Goal: Use online tool/utility: Utilize a website feature to perform a specific function

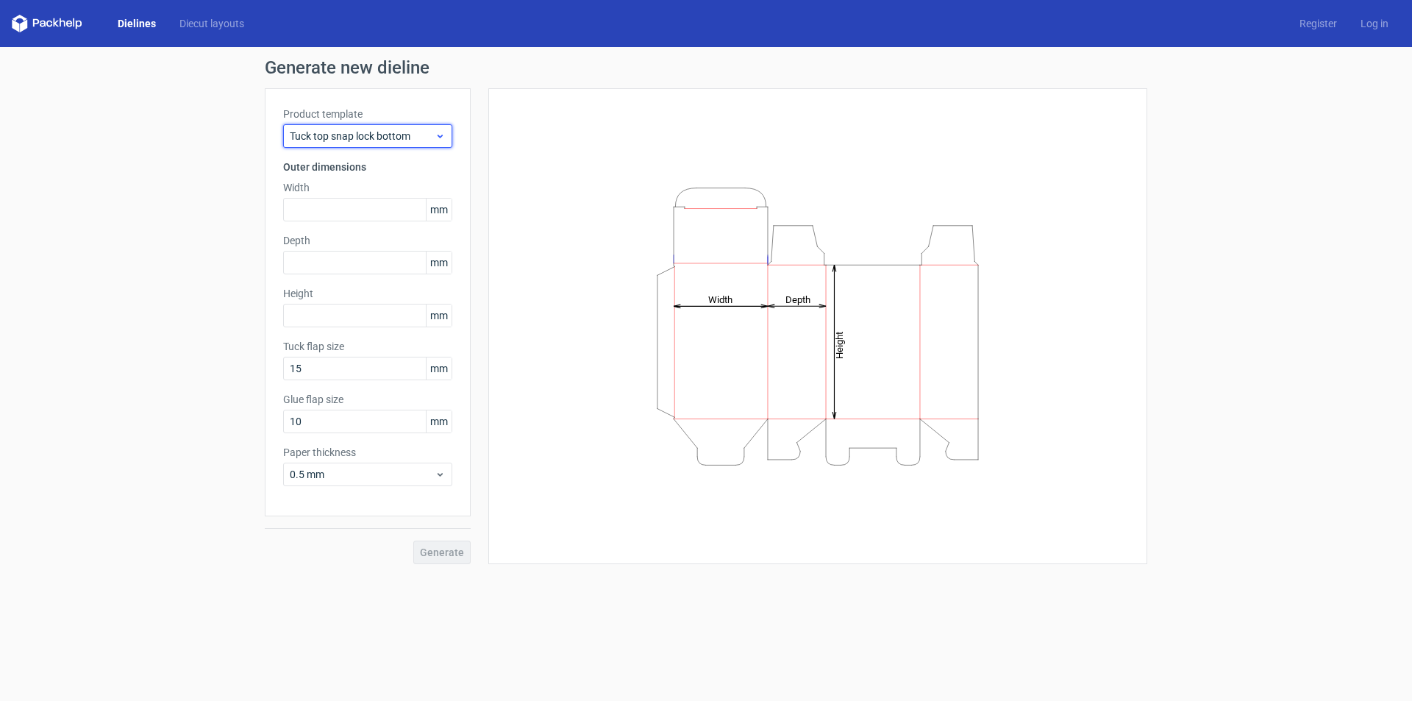
click at [417, 139] on span "Tuck top snap lock bottom" at bounding box center [362, 136] width 145 height 15
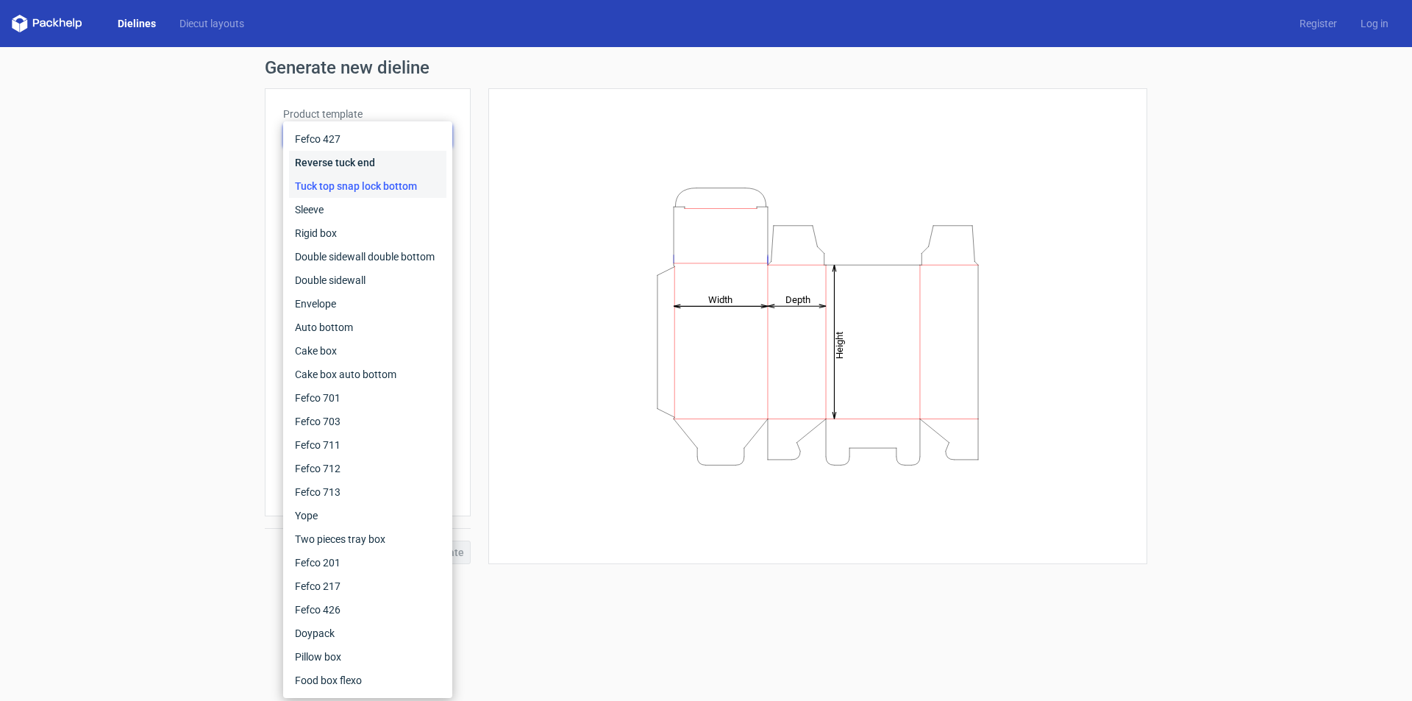
click at [339, 157] on div "Reverse tuck end" at bounding box center [367, 163] width 157 height 24
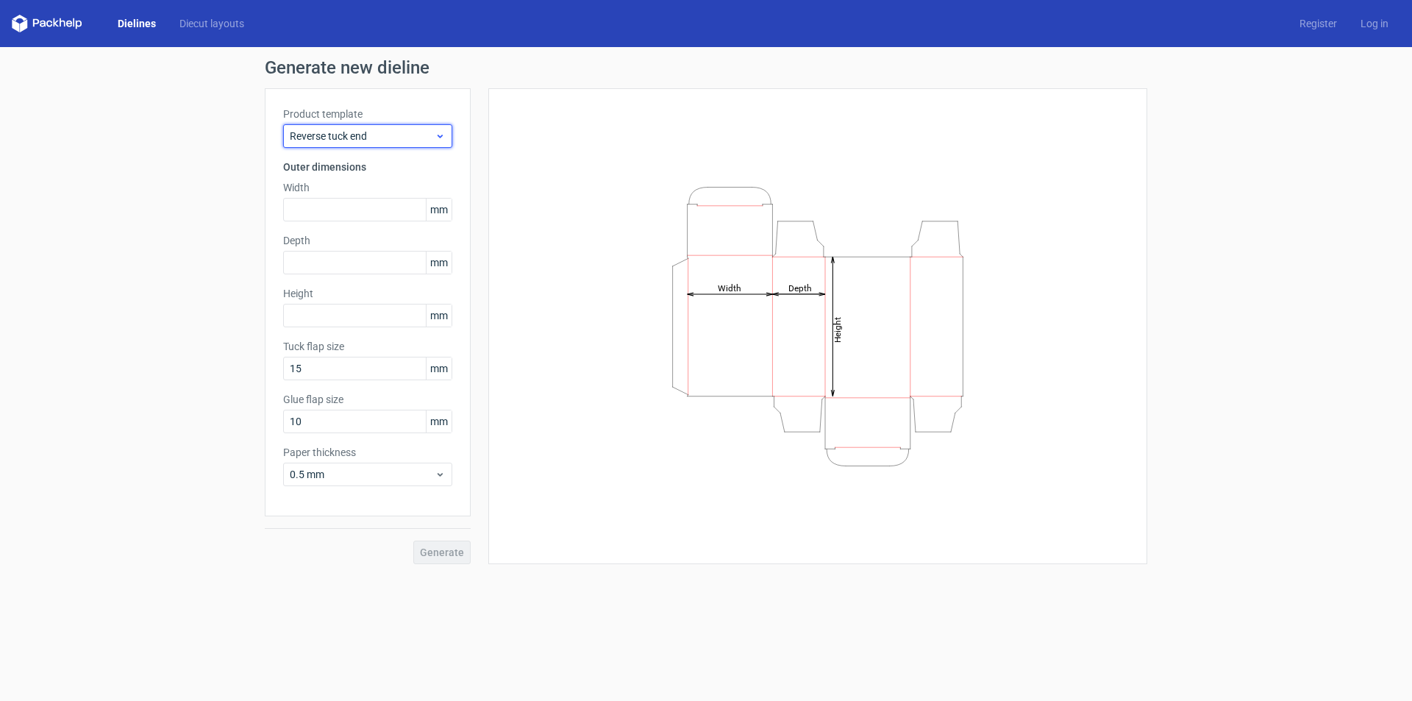
click at [352, 141] on span "Reverse tuck end" at bounding box center [362, 136] width 145 height 15
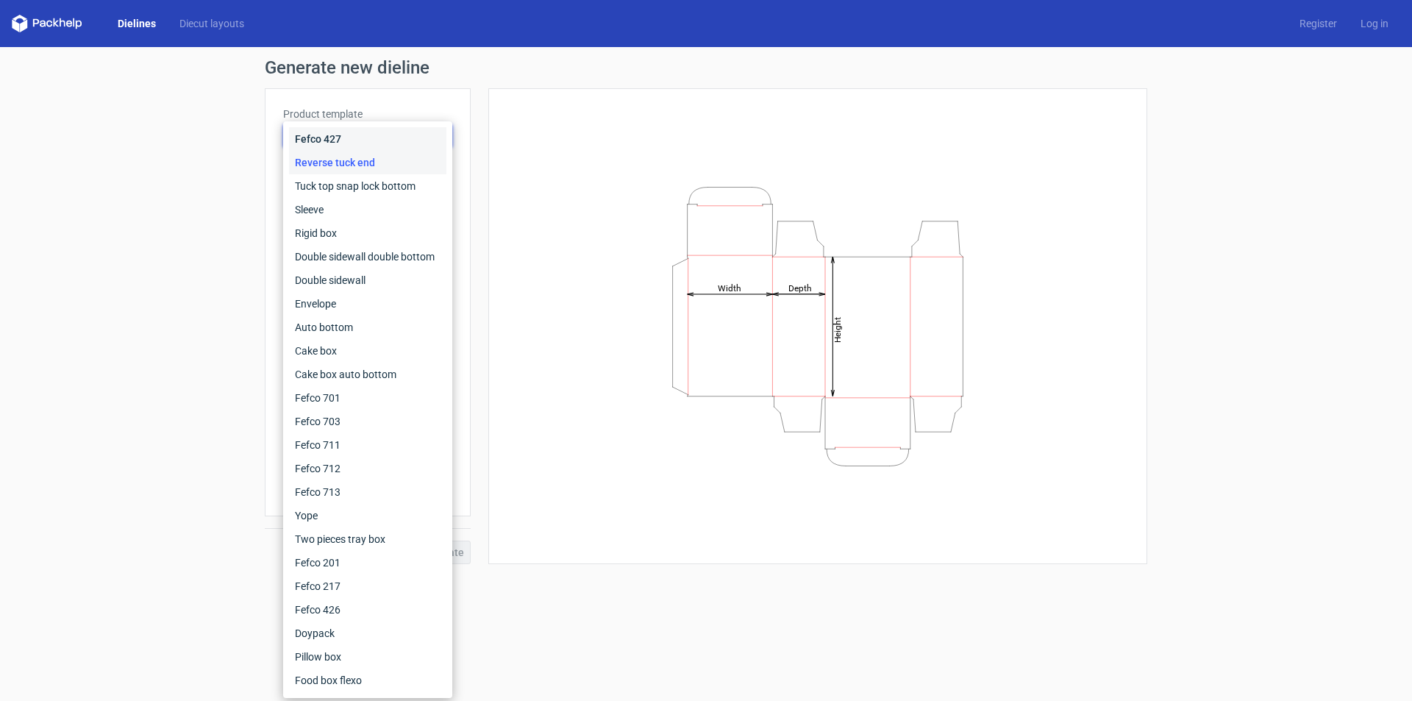
click at [342, 136] on div "Fefco 427" at bounding box center [367, 139] width 157 height 24
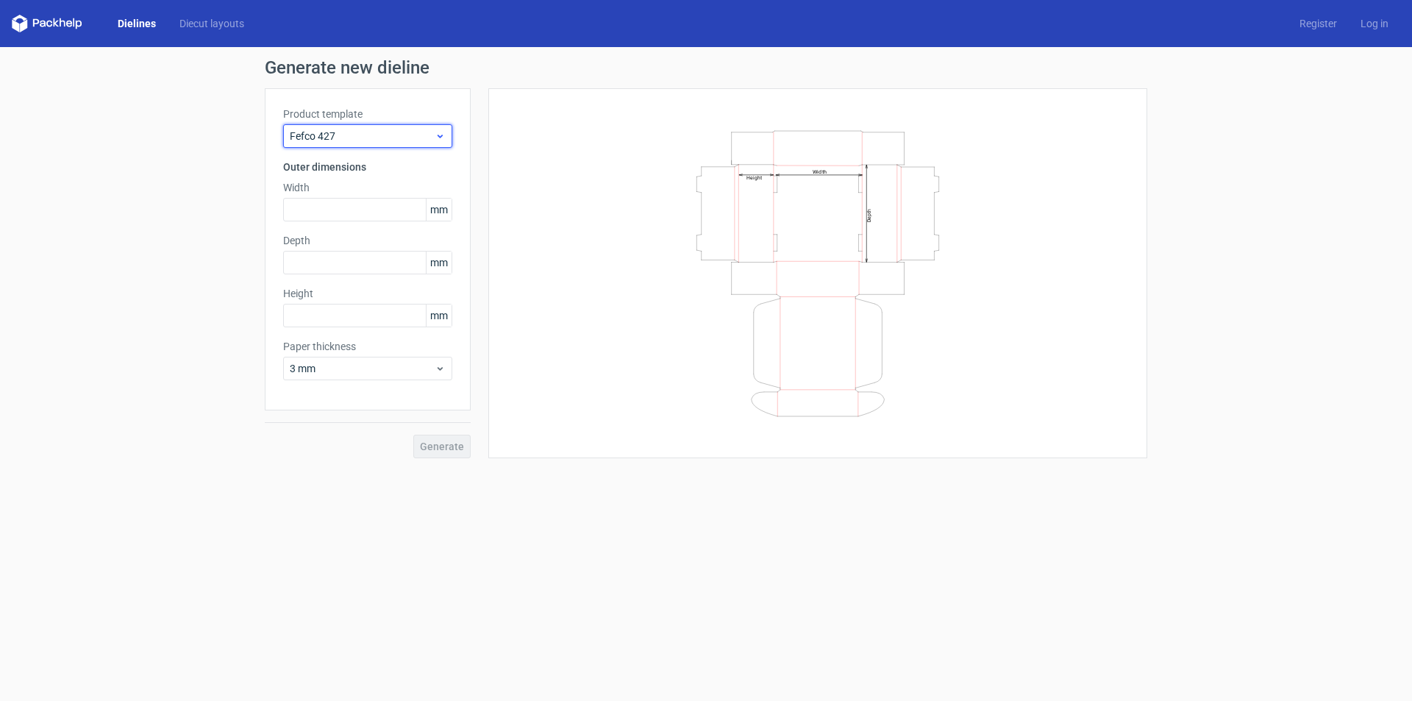
click at [342, 137] on span "Fefco 427" at bounding box center [362, 136] width 145 height 15
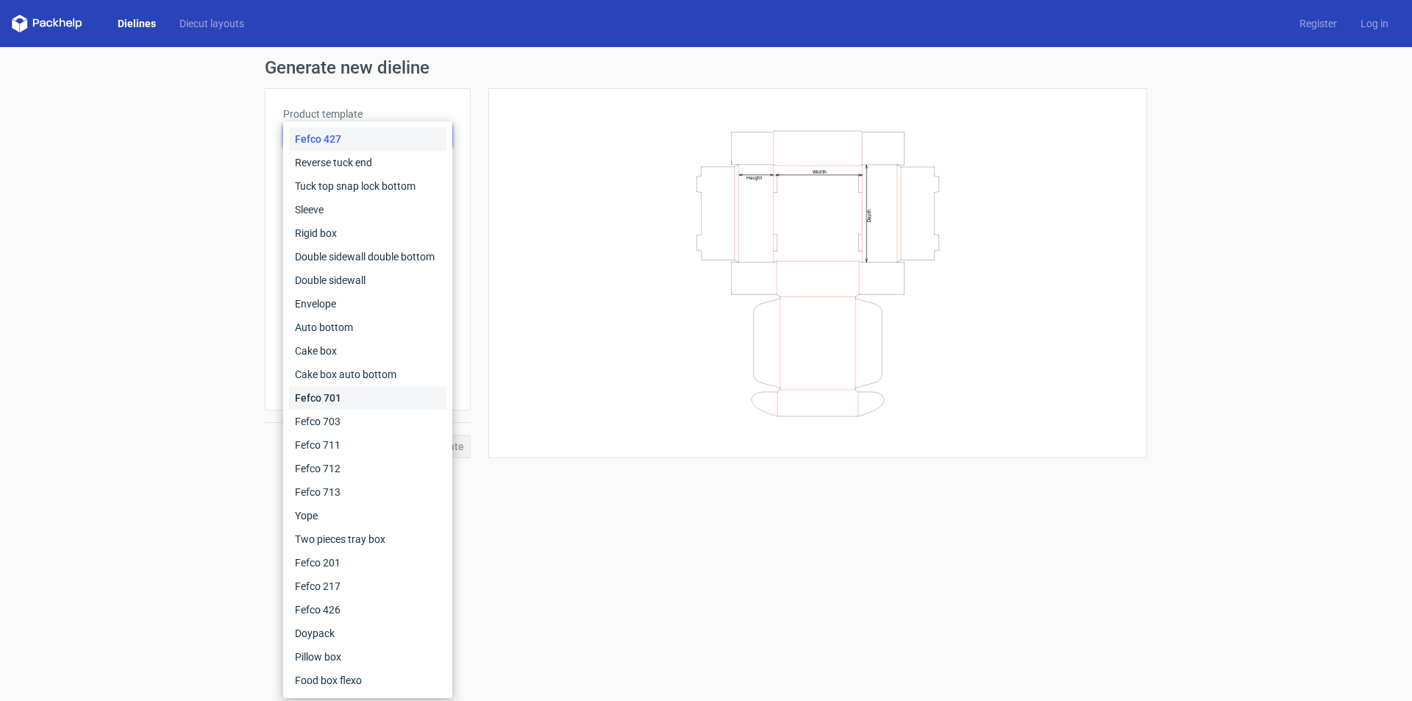
click at [327, 393] on div "Fefco 701" at bounding box center [367, 398] width 157 height 24
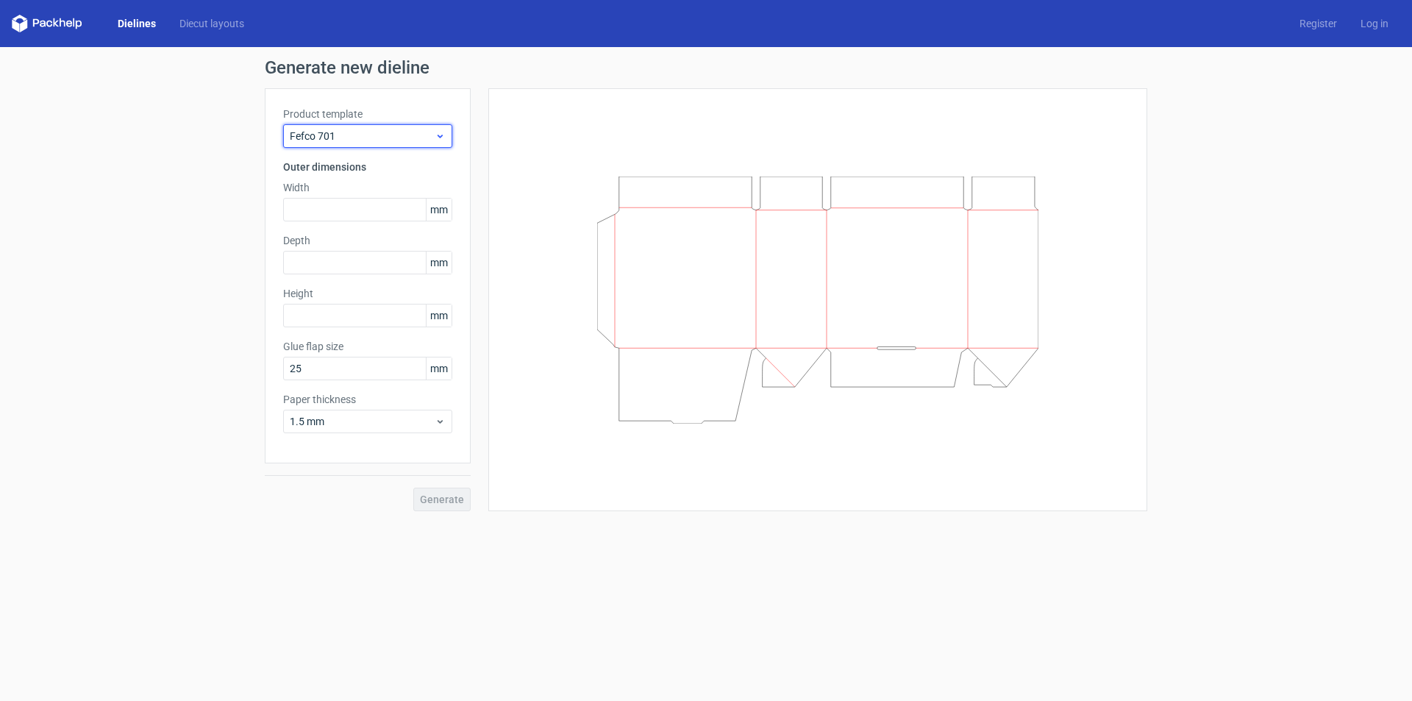
click at [360, 134] on span "Fefco 701" at bounding box center [362, 136] width 145 height 15
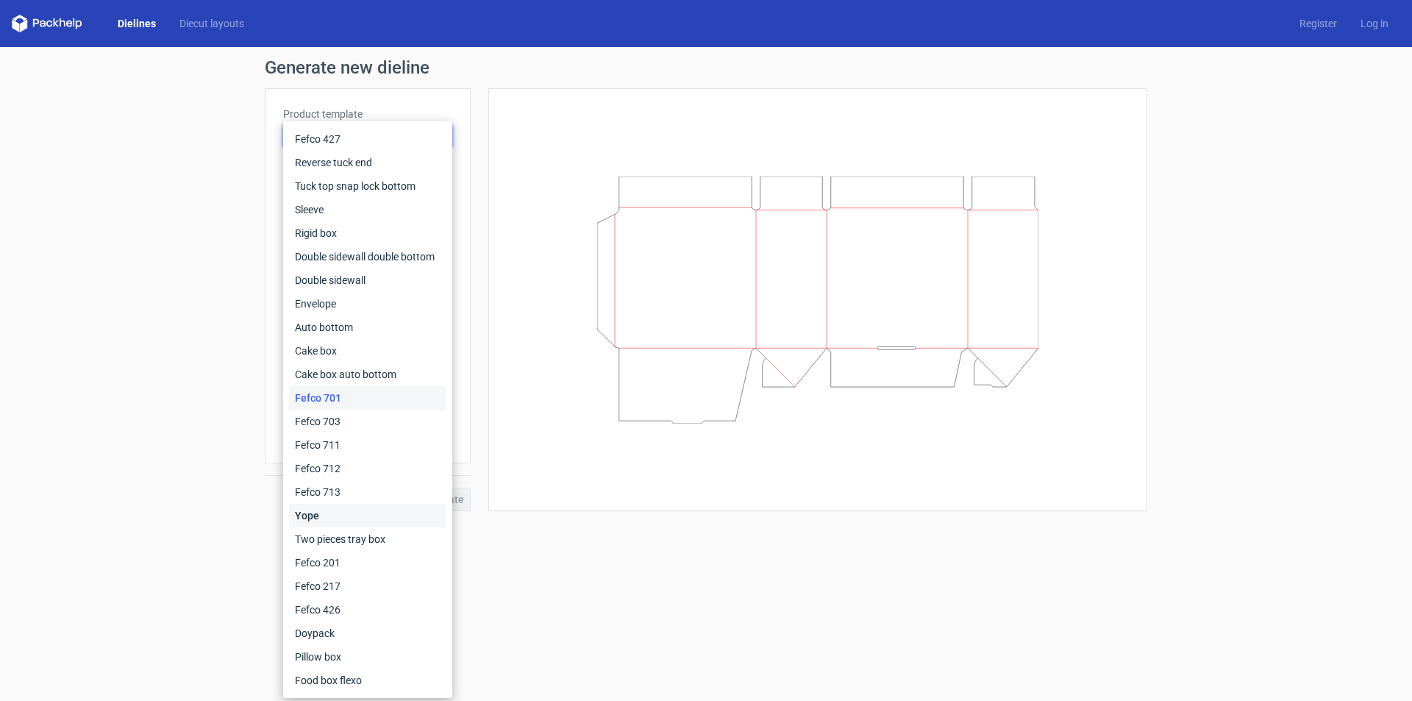
click at [307, 513] on div "Yope" at bounding box center [367, 516] width 157 height 24
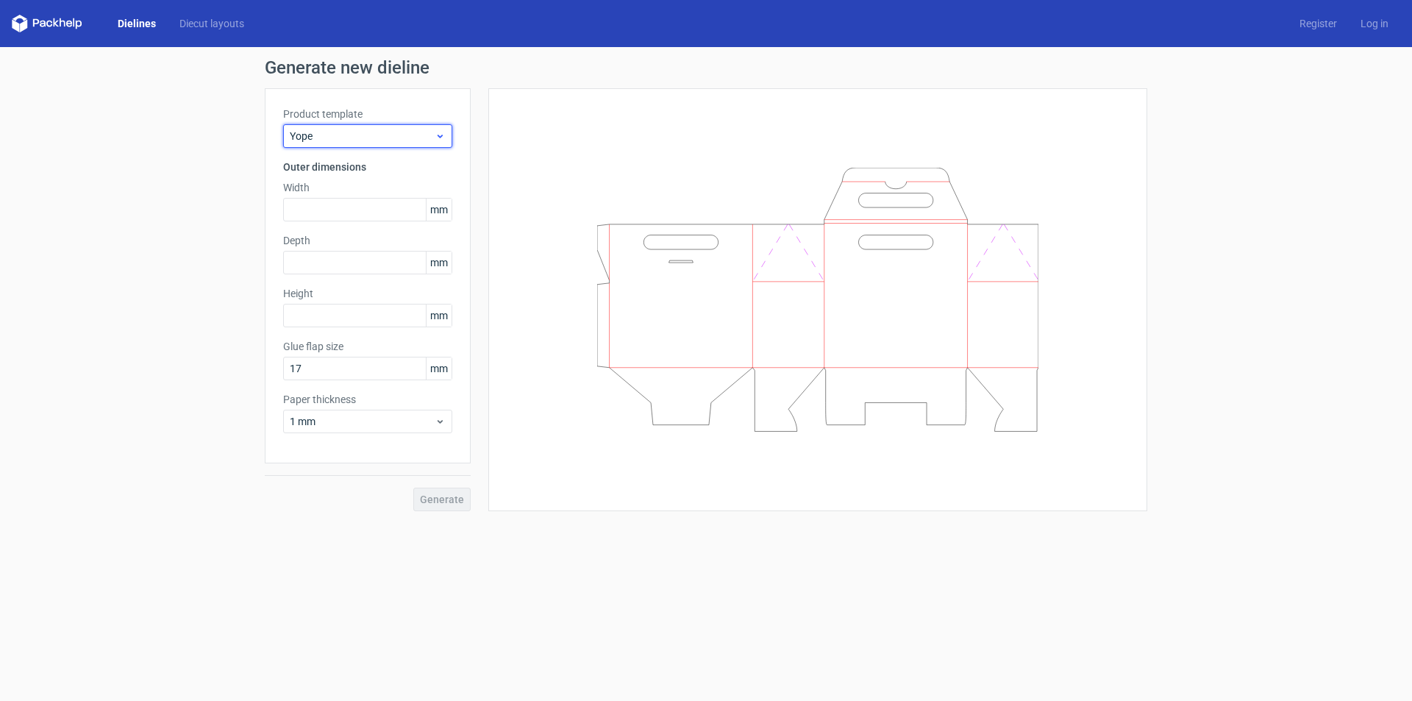
click at [354, 135] on span "Yope" at bounding box center [362, 136] width 145 height 15
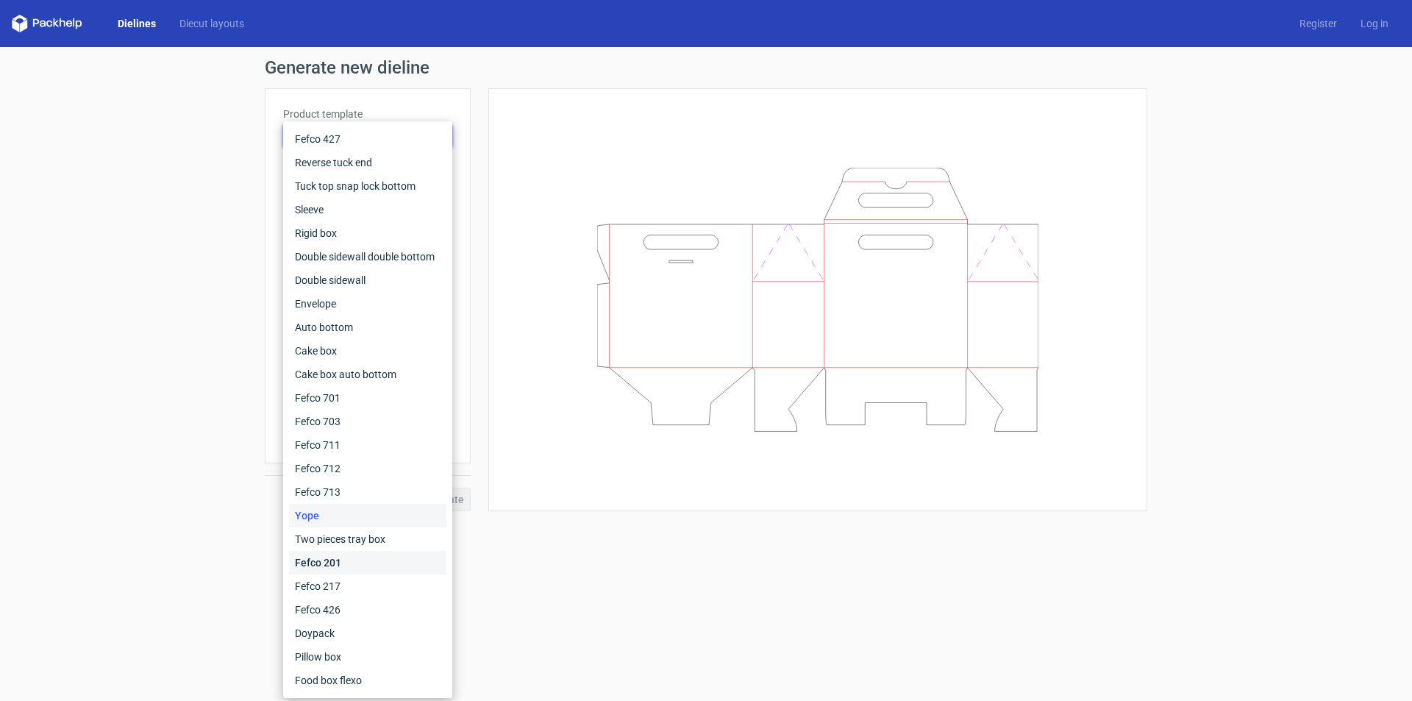
click at [333, 559] on div "Fefco 201" at bounding box center [367, 563] width 157 height 24
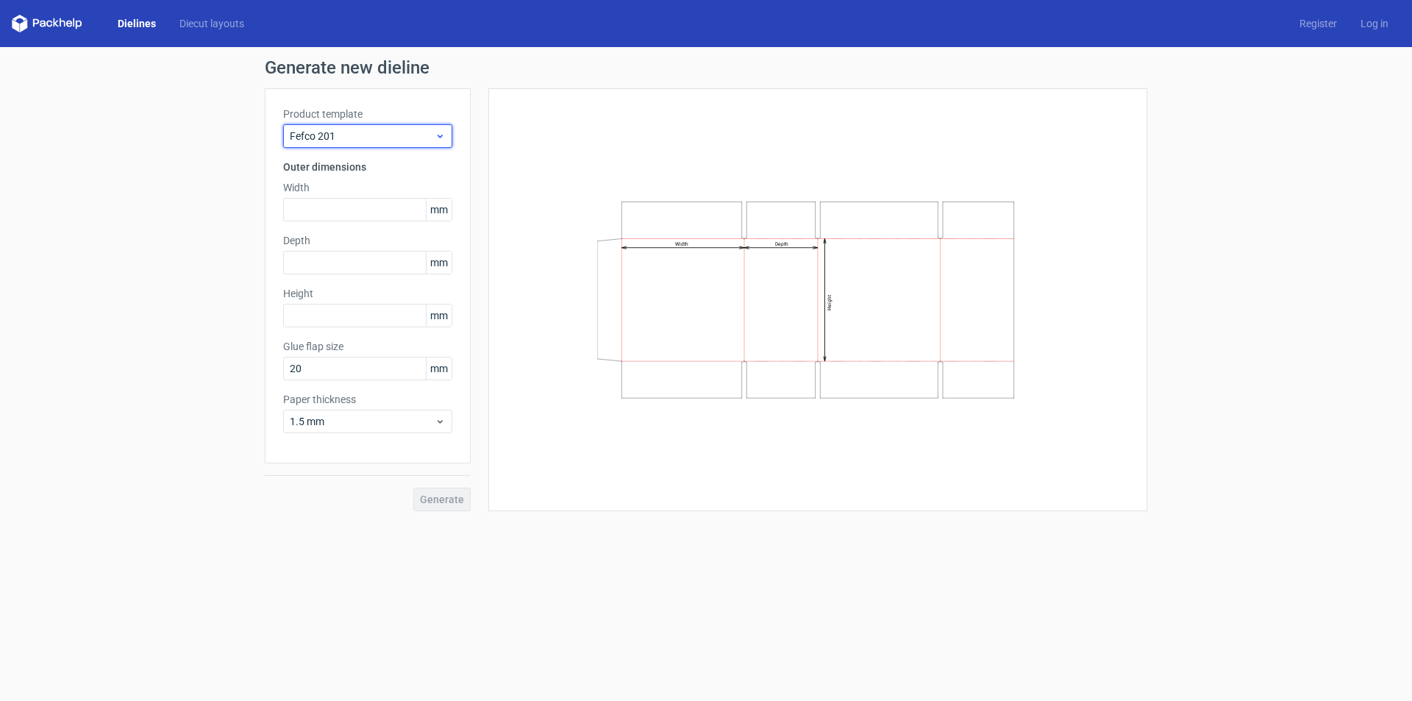
click at [371, 134] on span "Fefco 201" at bounding box center [362, 136] width 145 height 15
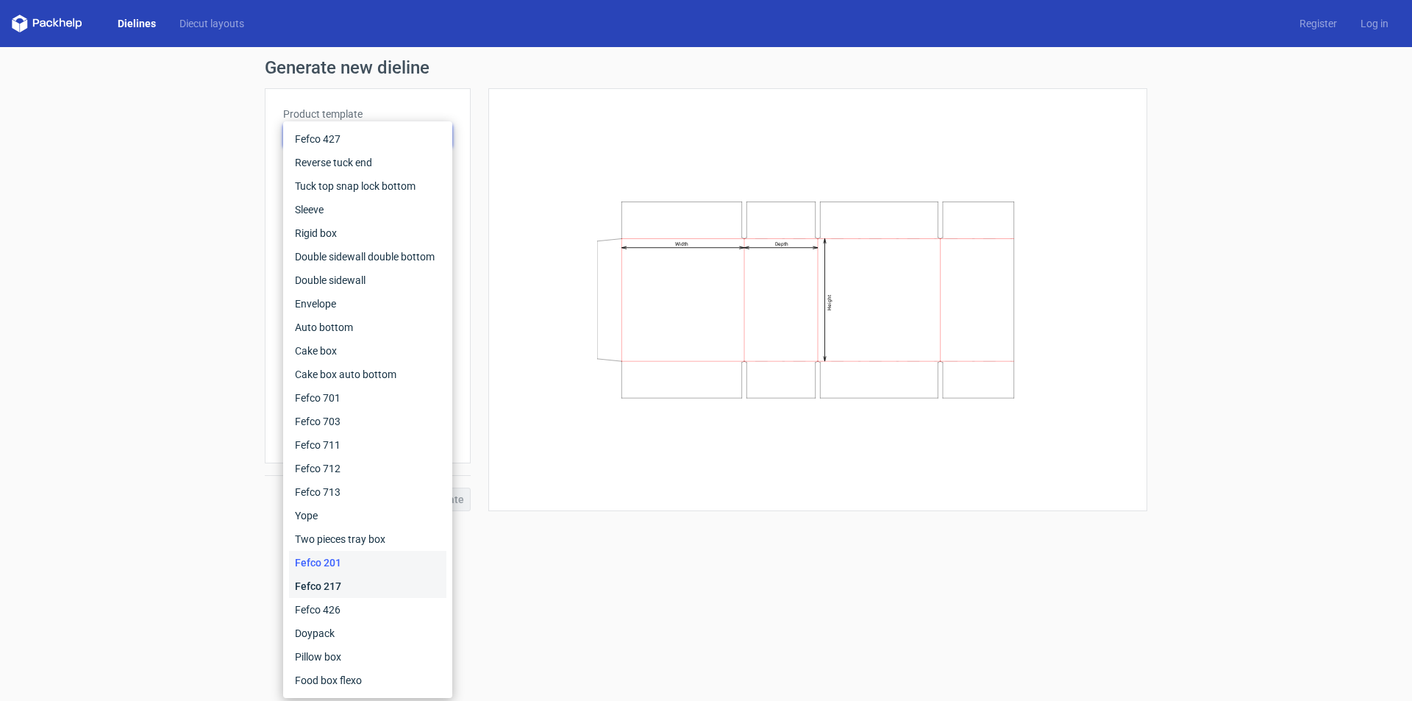
click at [346, 591] on div "Fefco 217" at bounding box center [367, 586] width 157 height 24
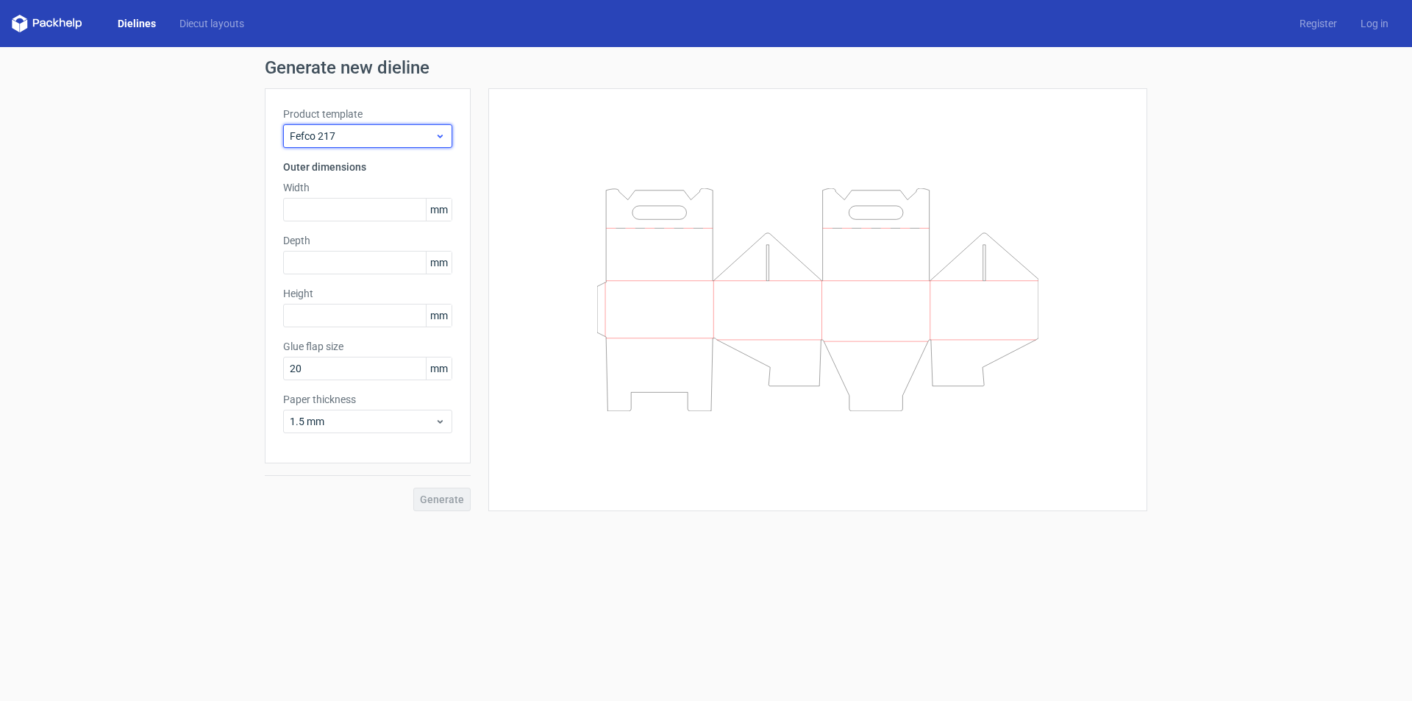
click at [366, 138] on span "Fefco 217" at bounding box center [362, 136] width 145 height 15
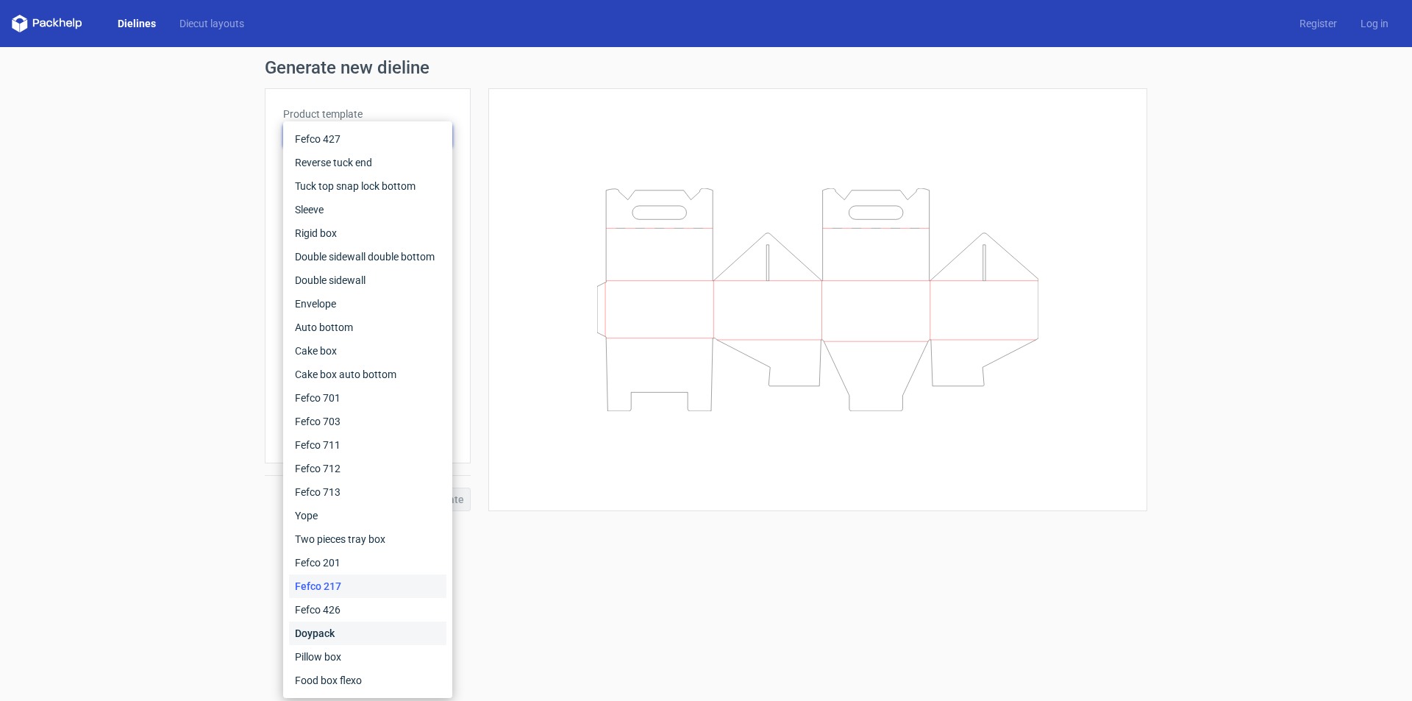
click at [327, 636] on div "Doypack" at bounding box center [367, 634] width 157 height 24
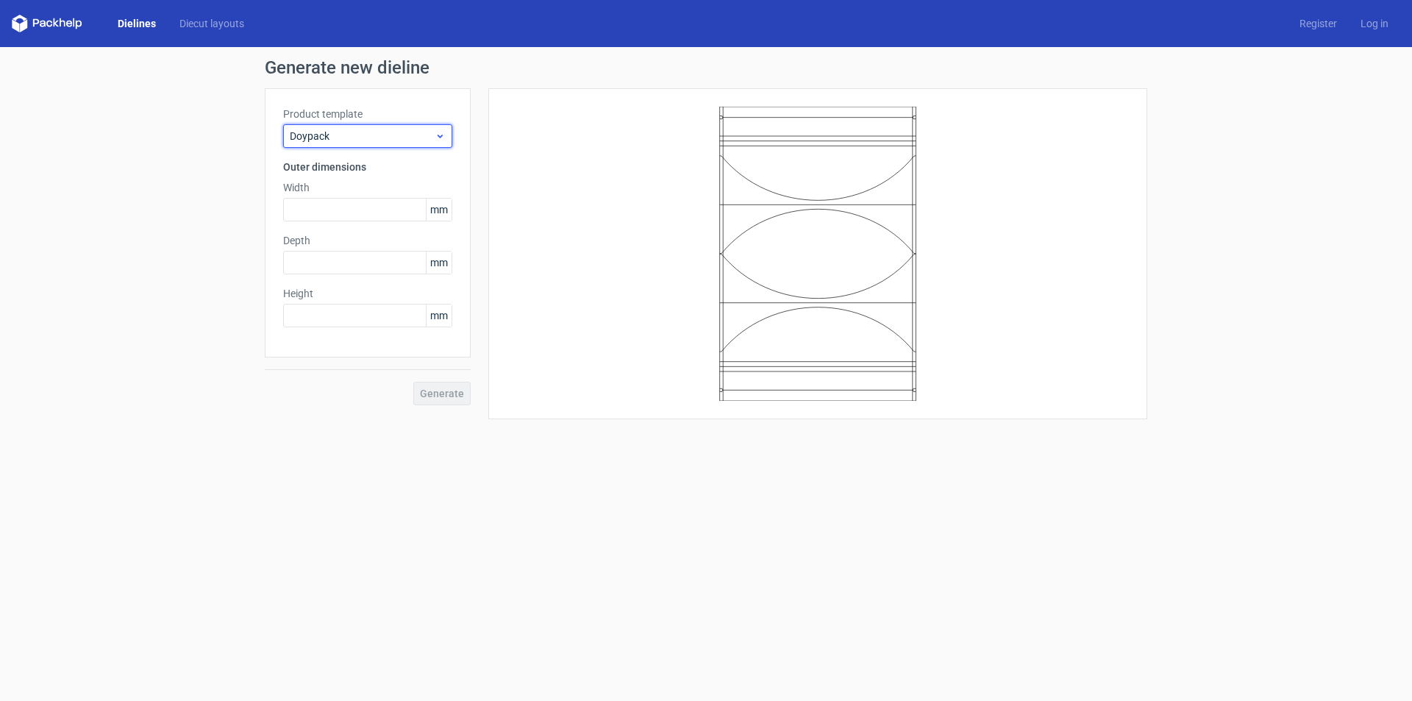
click at [382, 141] on span "Doypack" at bounding box center [362, 136] width 145 height 15
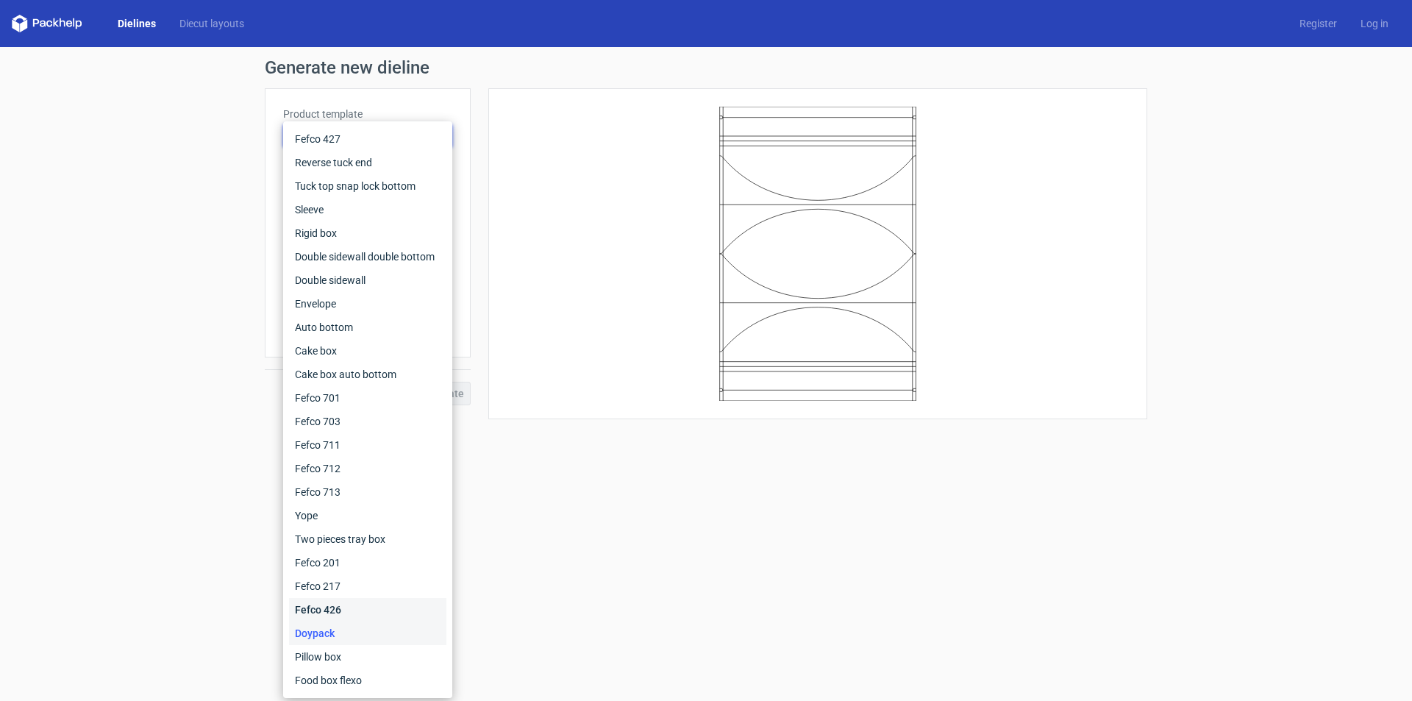
click at [325, 608] on div "Fefco 426" at bounding box center [367, 610] width 157 height 24
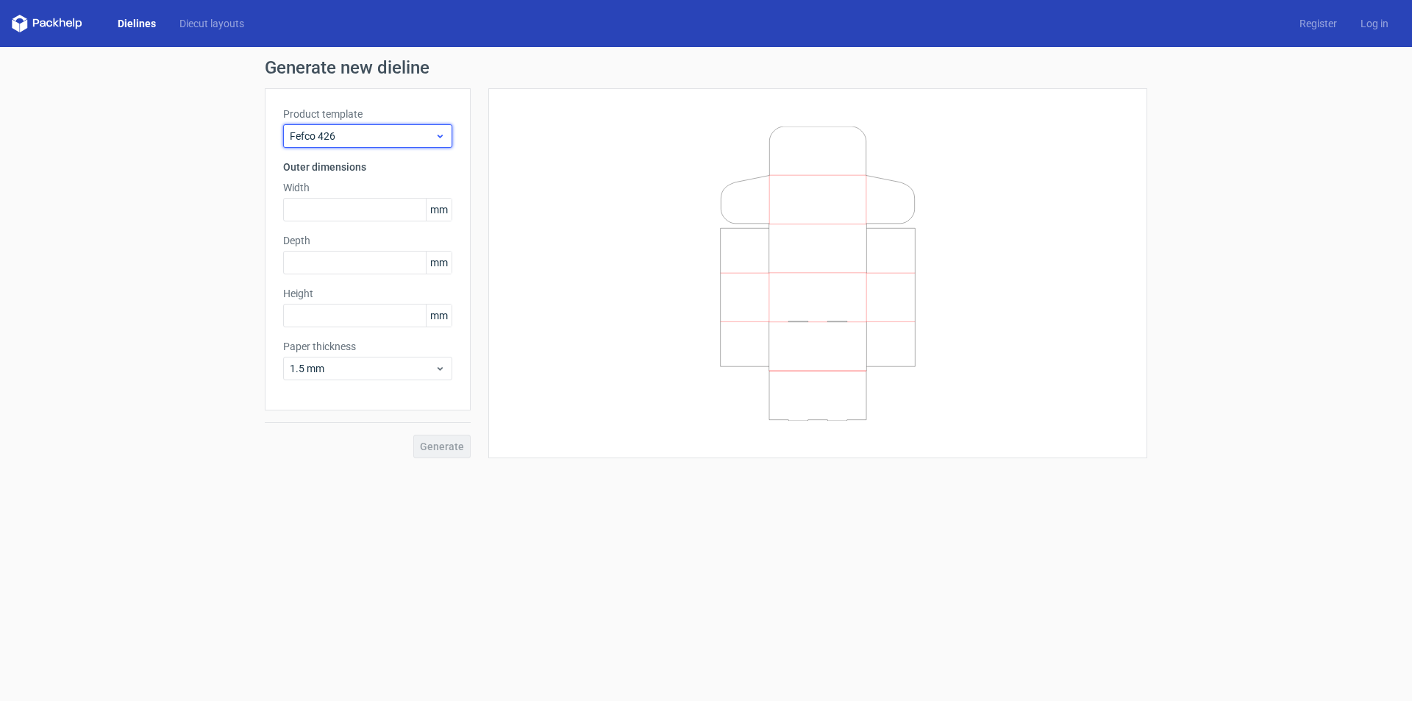
click at [381, 133] on span "Fefco 426" at bounding box center [362, 136] width 145 height 15
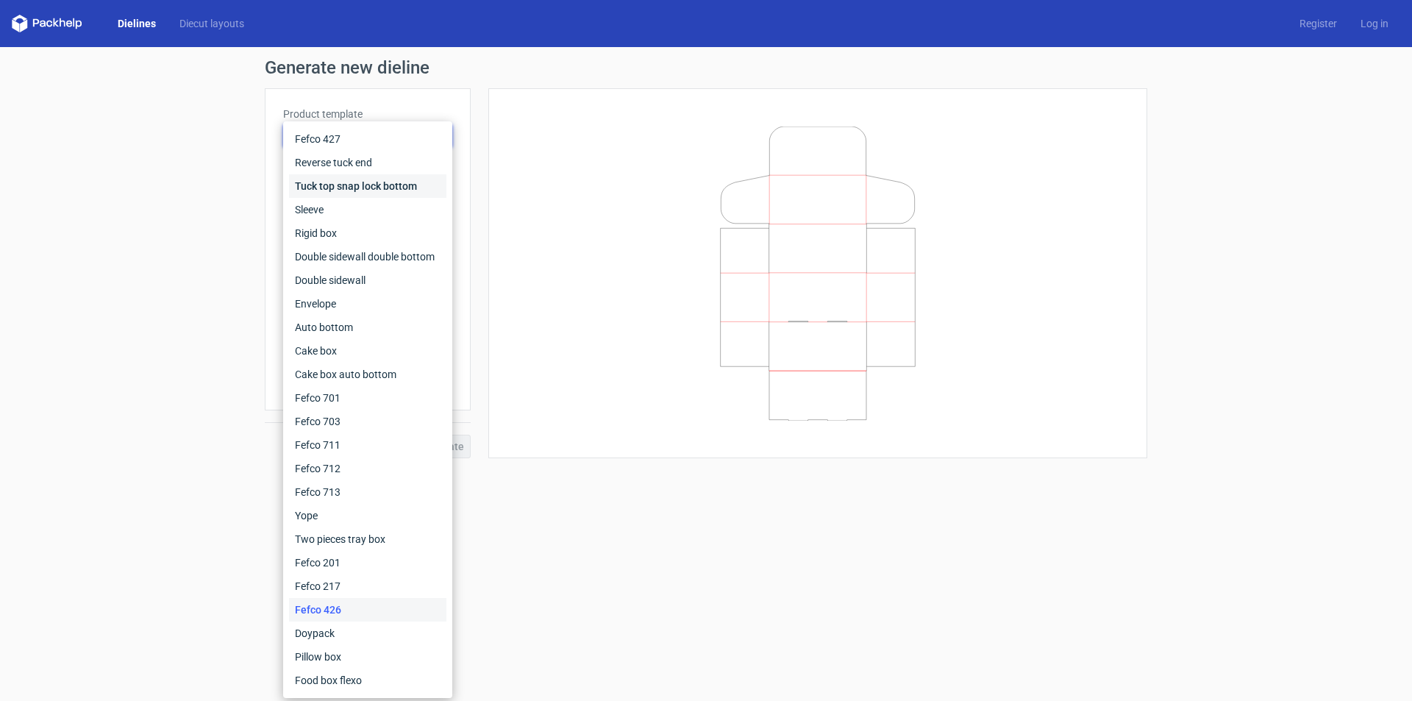
click at [388, 185] on div "Tuck top snap lock bottom" at bounding box center [367, 186] width 157 height 24
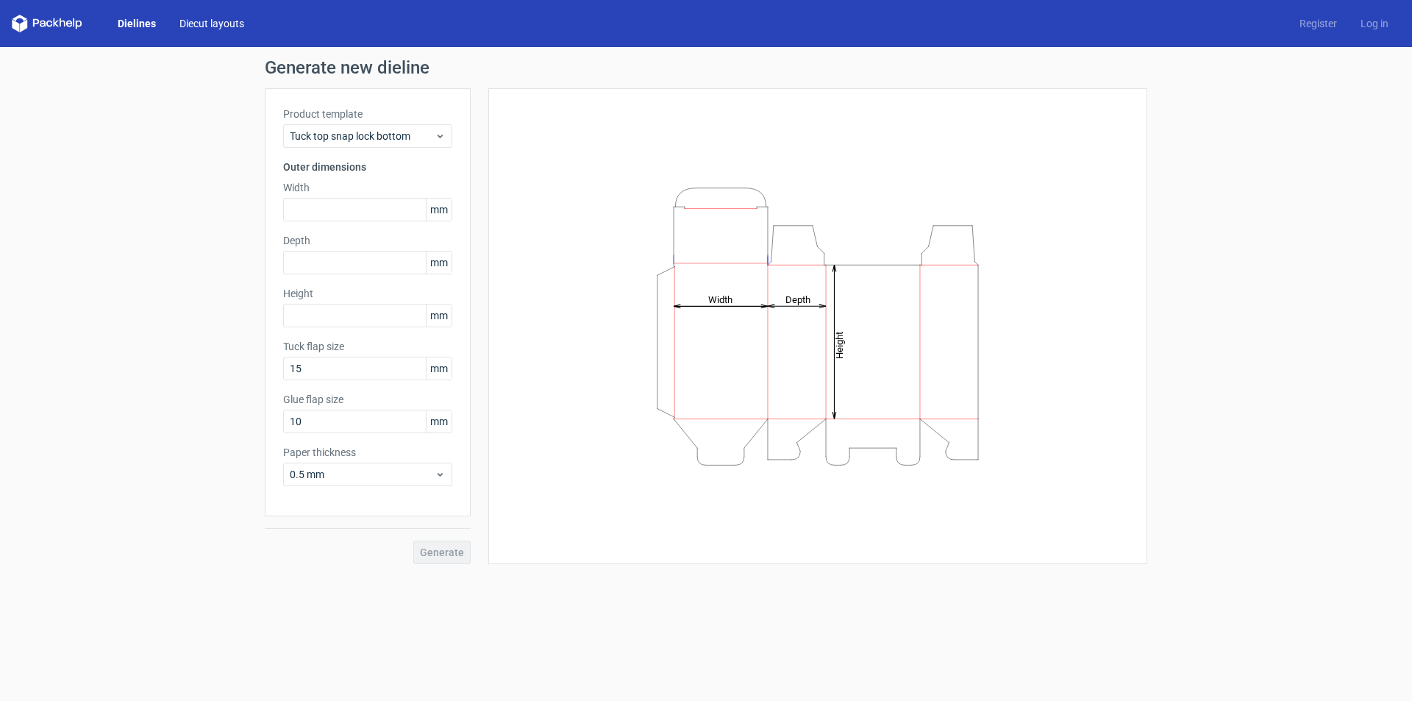
click at [215, 29] on link "Diecut layouts" at bounding box center [212, 23] width 88 height 15
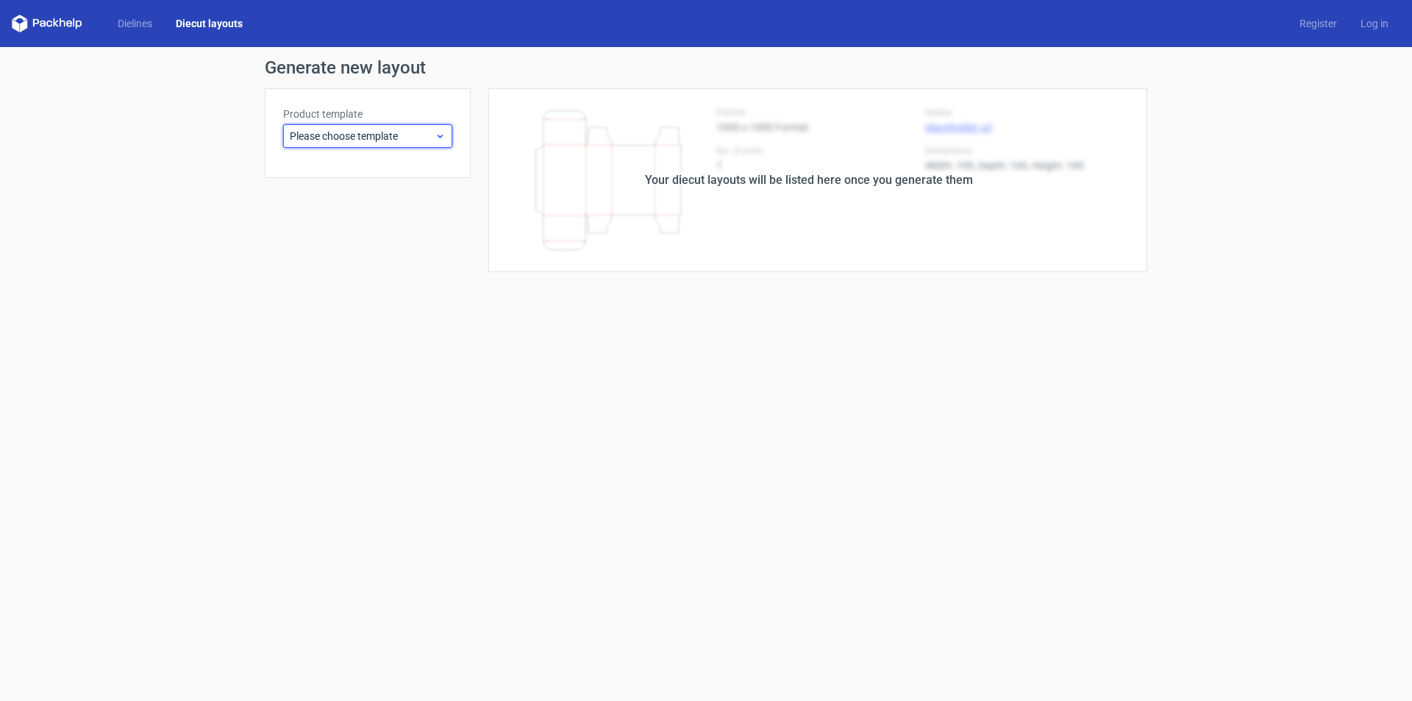
click at [330, 133] on span "Please choose template" at bounding box center [362, 136] width 145 height 15
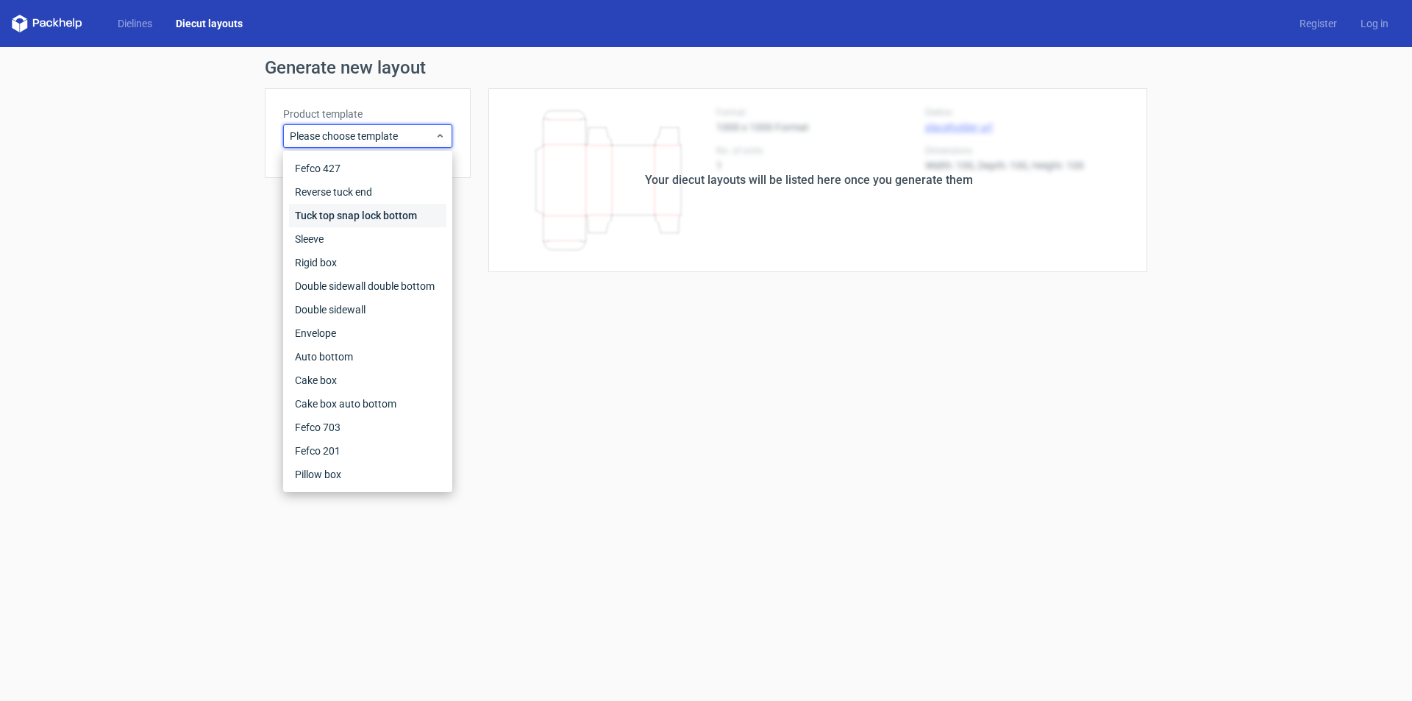
click at [355, 219] on div "Tuck top snap lock bottom" at bounding box center [367, 216] width 157 height 24
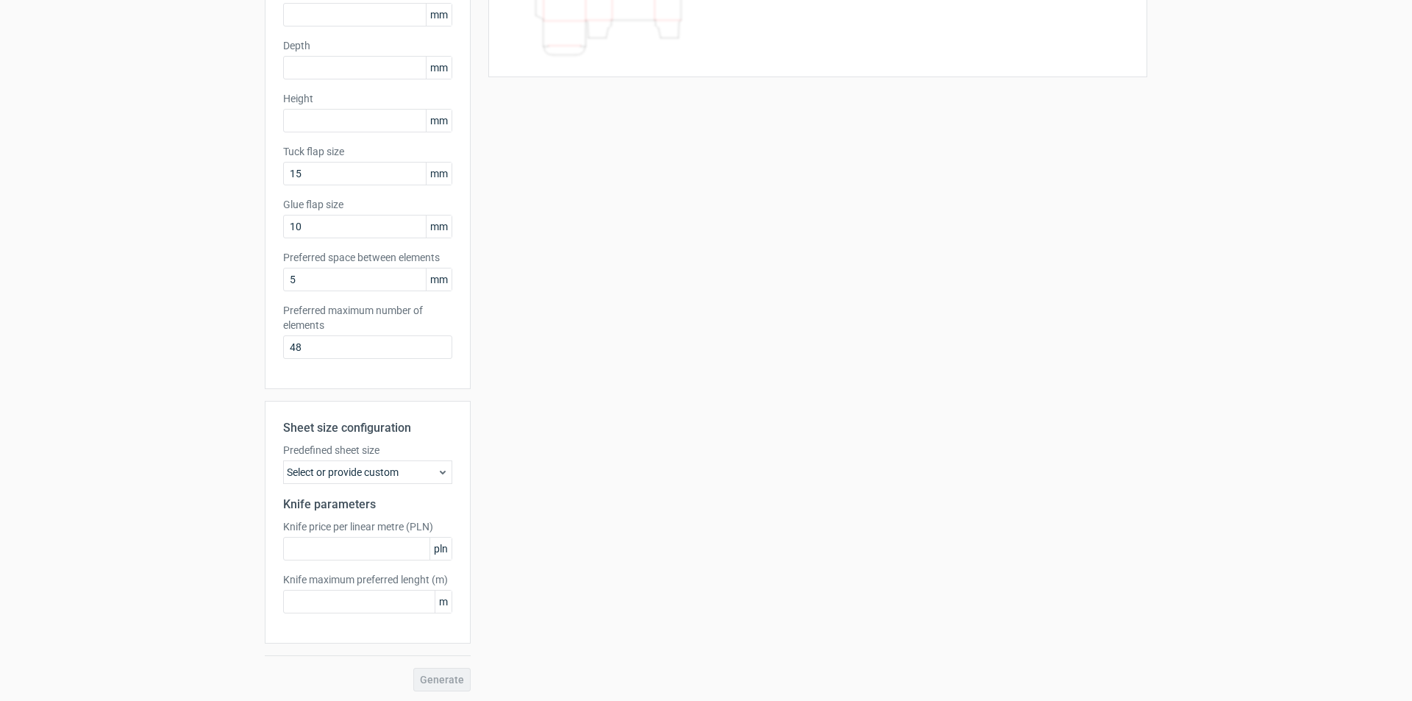
scroll to position [197, 0]
click at [371, 467] on div "Select or provide custom" at bounding box center [367, 470] width 169 height 24
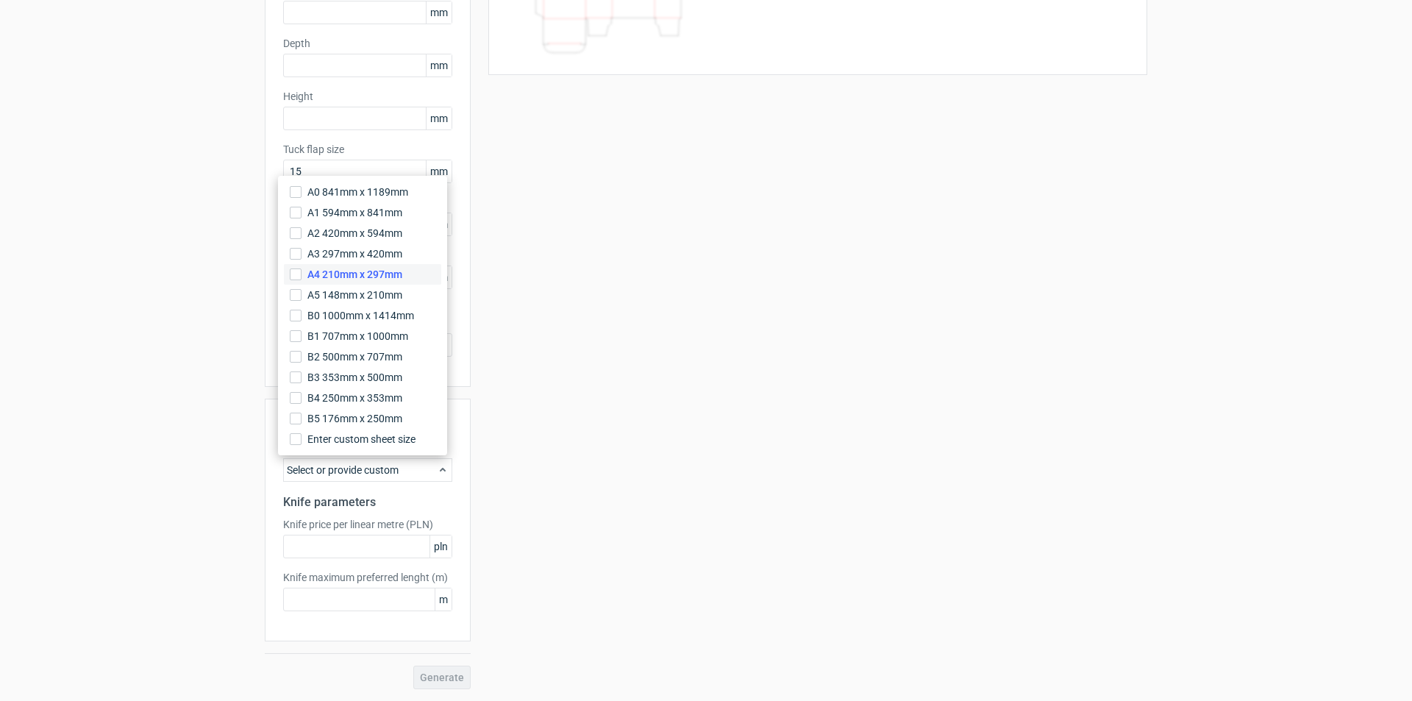
click at [346, 275] on span "A4 210mm x 297mm" at bounding box center [354, 274] width 95 height 15
click at [302, 275] on input "A4 210mm x 297mm" at bounding box center [296, 274] width 12 height 12
click at [244, 539] on div "Generate new layout Product template Tuck top snap lock bottom Outer dimensions…" at bounding box center [706, 275] width 1412 height 851
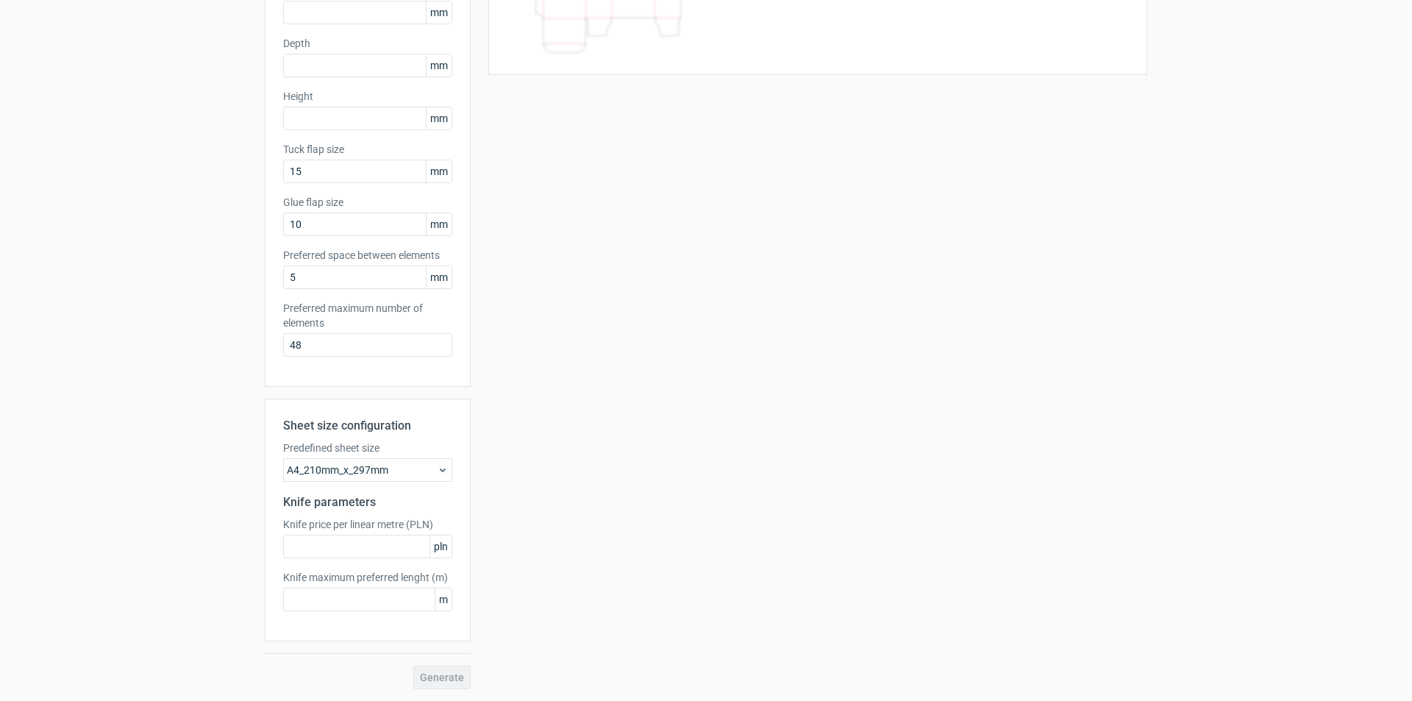
click at [285, 510] on h2 "Knife parameters" at bounding box center [367, 503] width 169 height 18
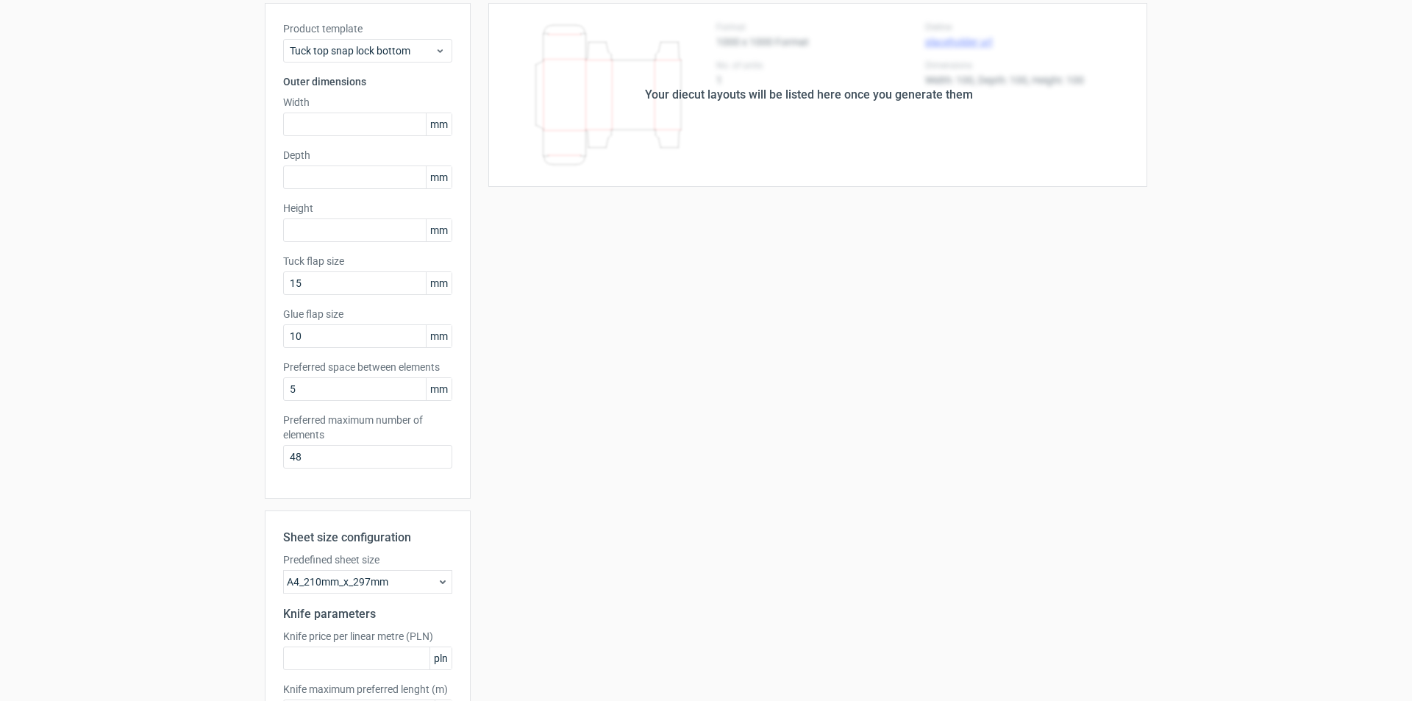
scroll to position [0, 0]
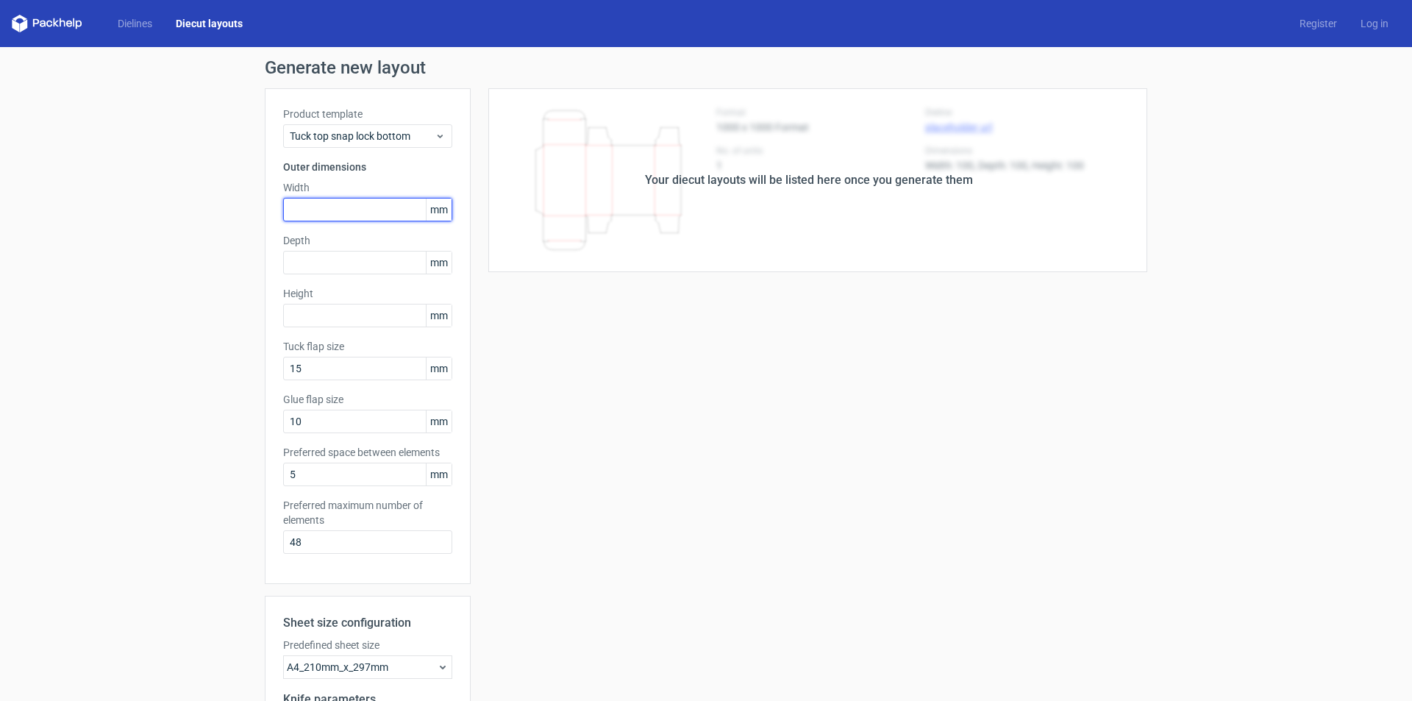
click at [329, 210] on input "text" at bounding box center [367, 210] width 169 height 24
type input "44"
type input "34"
type input "105"
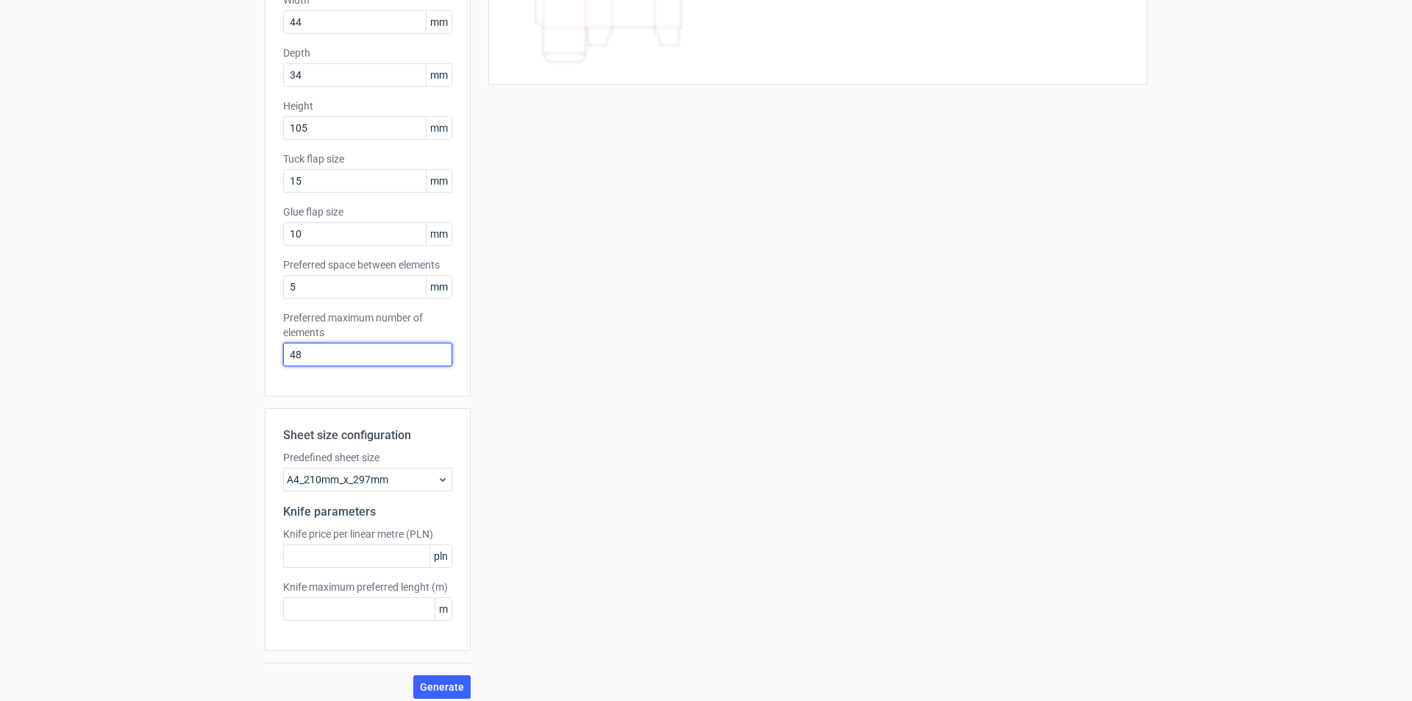
scroll to position [197, 0]
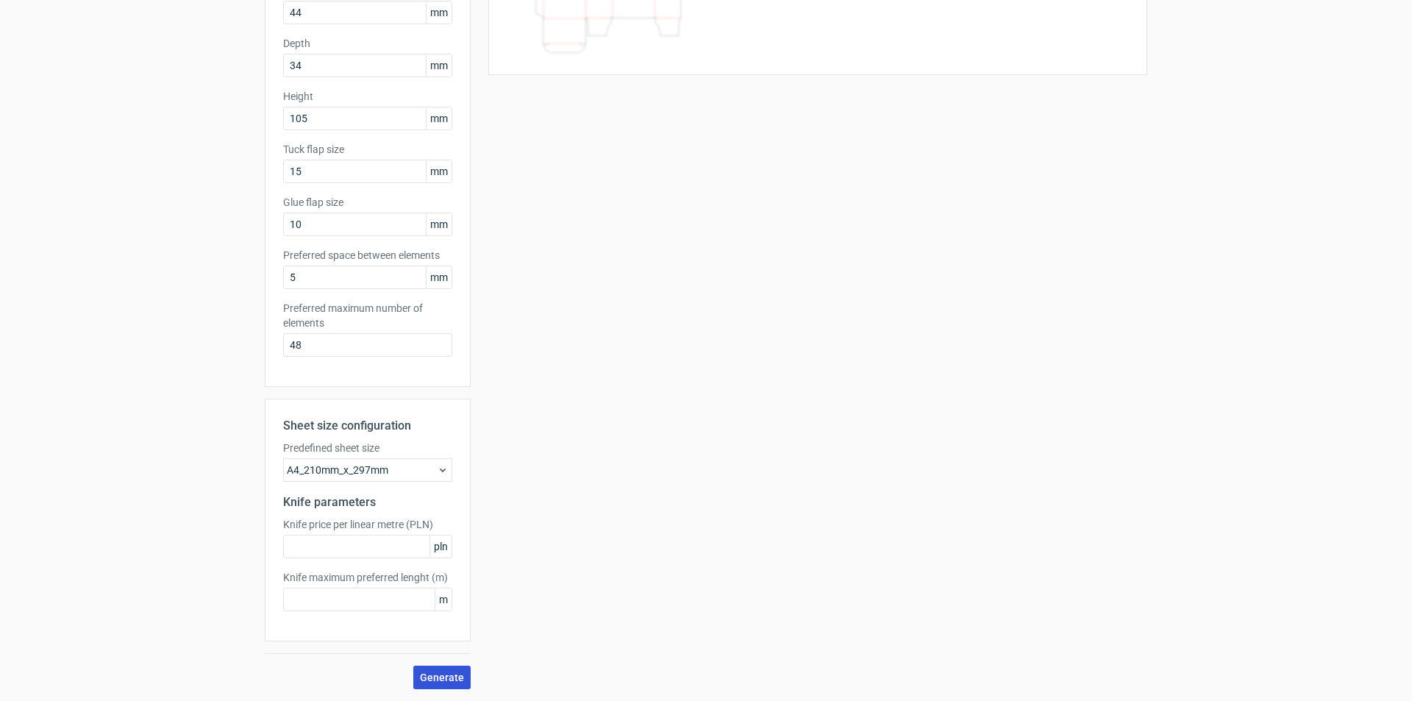
click at [440, 680] on span "Generate" at bounding box center [442, 677] width 44 height 10
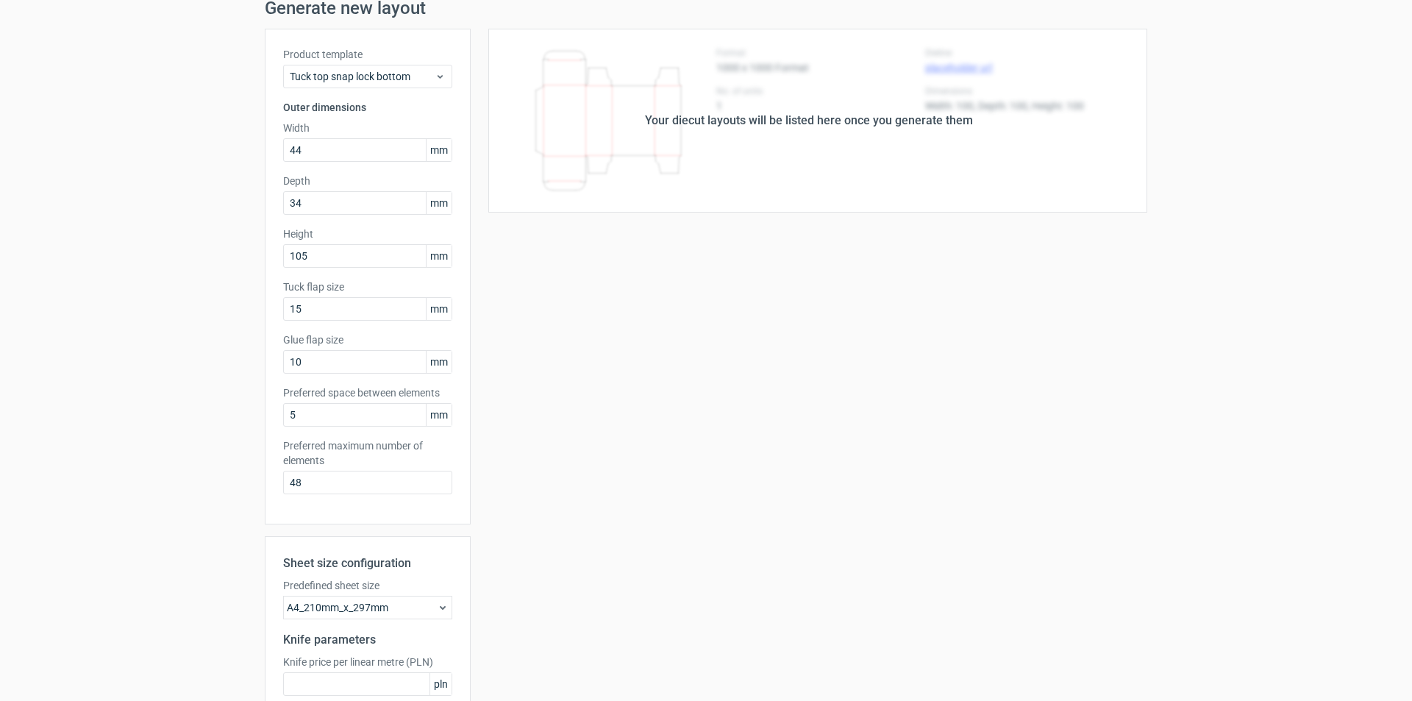
scroll to position [0, 0]
